Goal: Find specific page/section: Find specific page/section

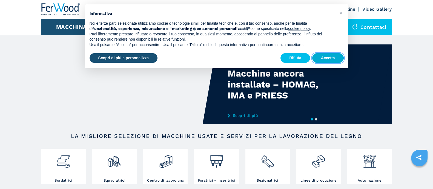
drag, startPoint x: 338, startPoint y: 57, endPoint x: 337, endPoint y: 54, distance: 2.9
click at [338, 56] on button "Accetta" at bounding box center [327, 58] width 31 height 10
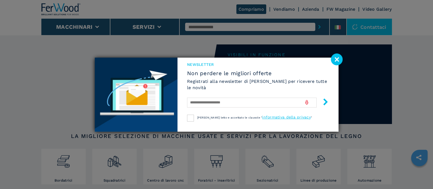
click at [338, 60] on image at bounding box center [337, 59] width 12 height 12
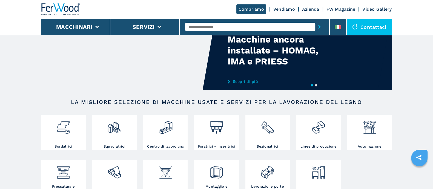
scroll to position [68, 0]
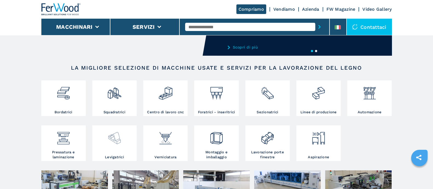
click at [116, 137] on img at bounding box center [114, 135] width 15 height 19
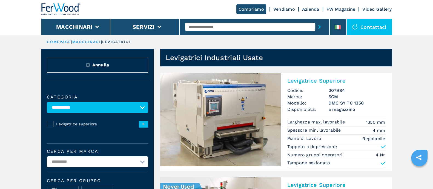
click at [195, 25] on input "text" at bounding box center [250, 27] width 130 height 8
type input "**********"
click at [315, 21] on button "submit-button" at bounding box center [319, 27] width 8 height 13
click at [369, 27] on div "Contattaci" at bounding box center [368, 27] width 45 height 16
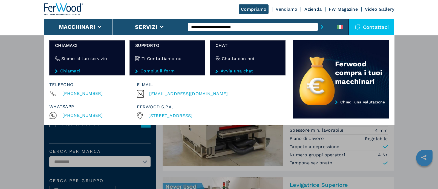
click at [322, 26] on icon "submit-button" at bounding box center [322, 27] width 2 height 4
